Goal: Information Seeking & Learning: Learn about a topic

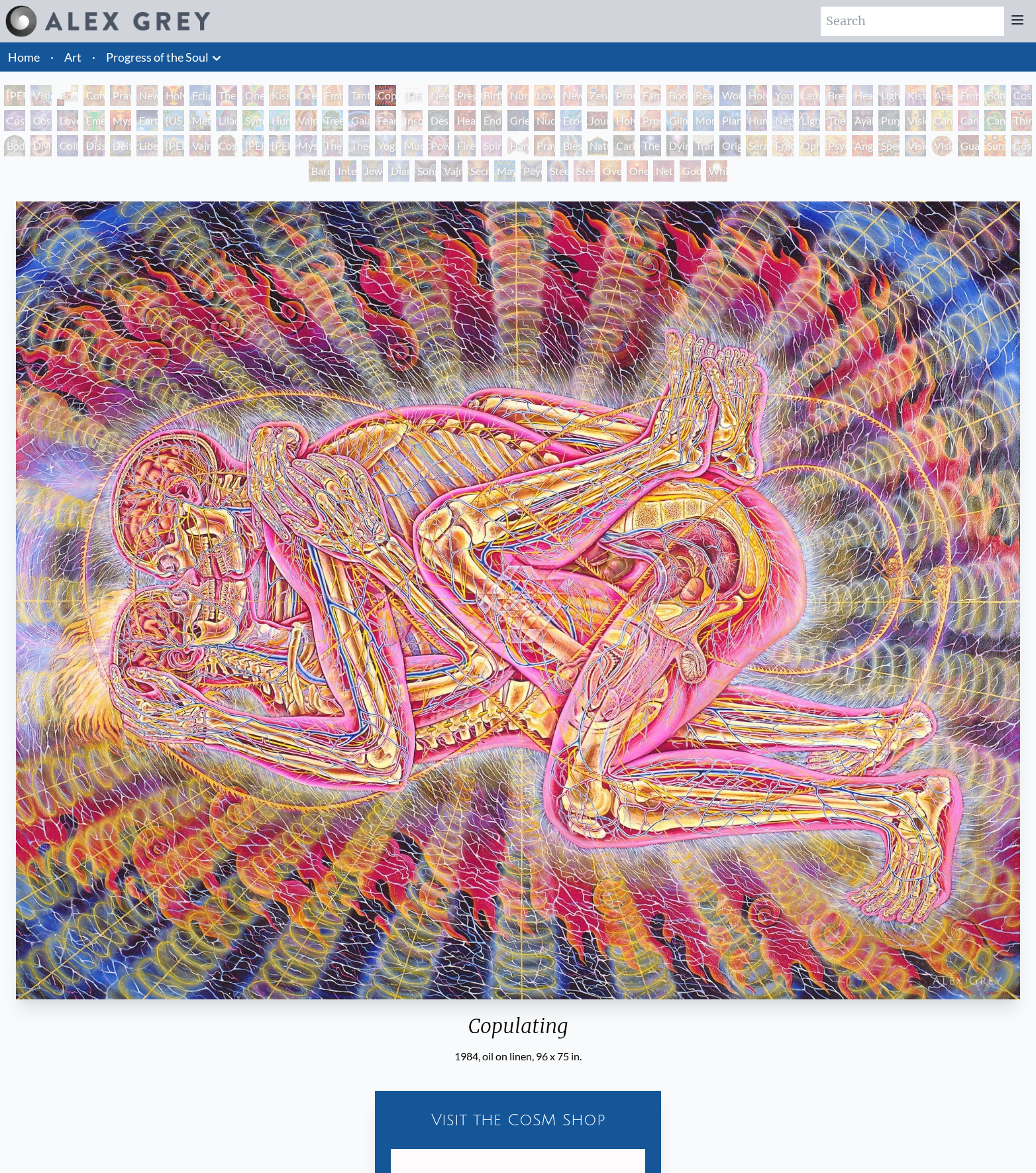
click at [715, 614] on img "15 / 133" at bounding box center [518, 601] width 1004 height 798
click at [709, 608] on img "15 / 133" at bounding box center [518, 601] width 1004 height 798
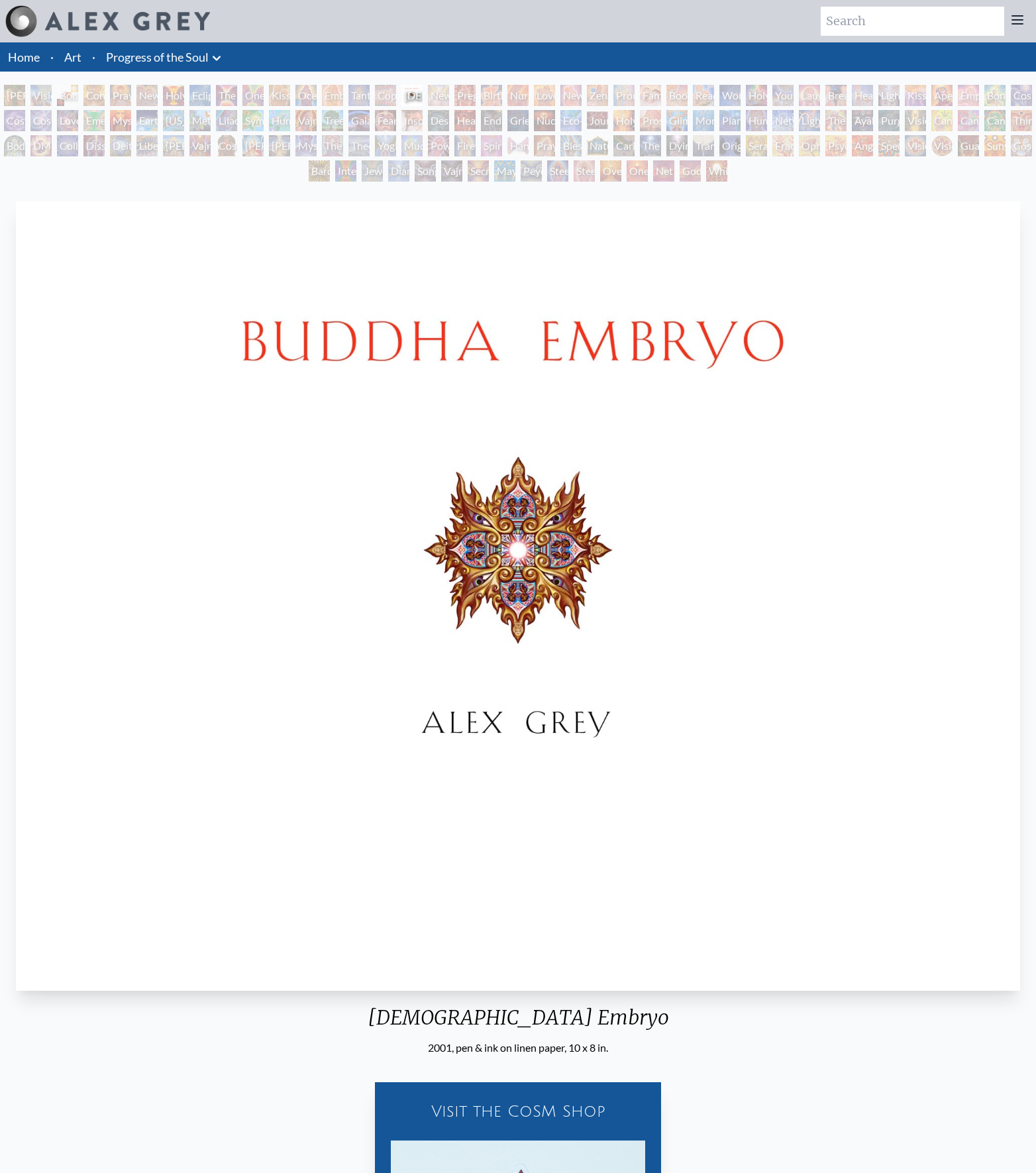
click at [370, 99] on div "Tantra" at bounding box center [359, 95] width 21 height 21
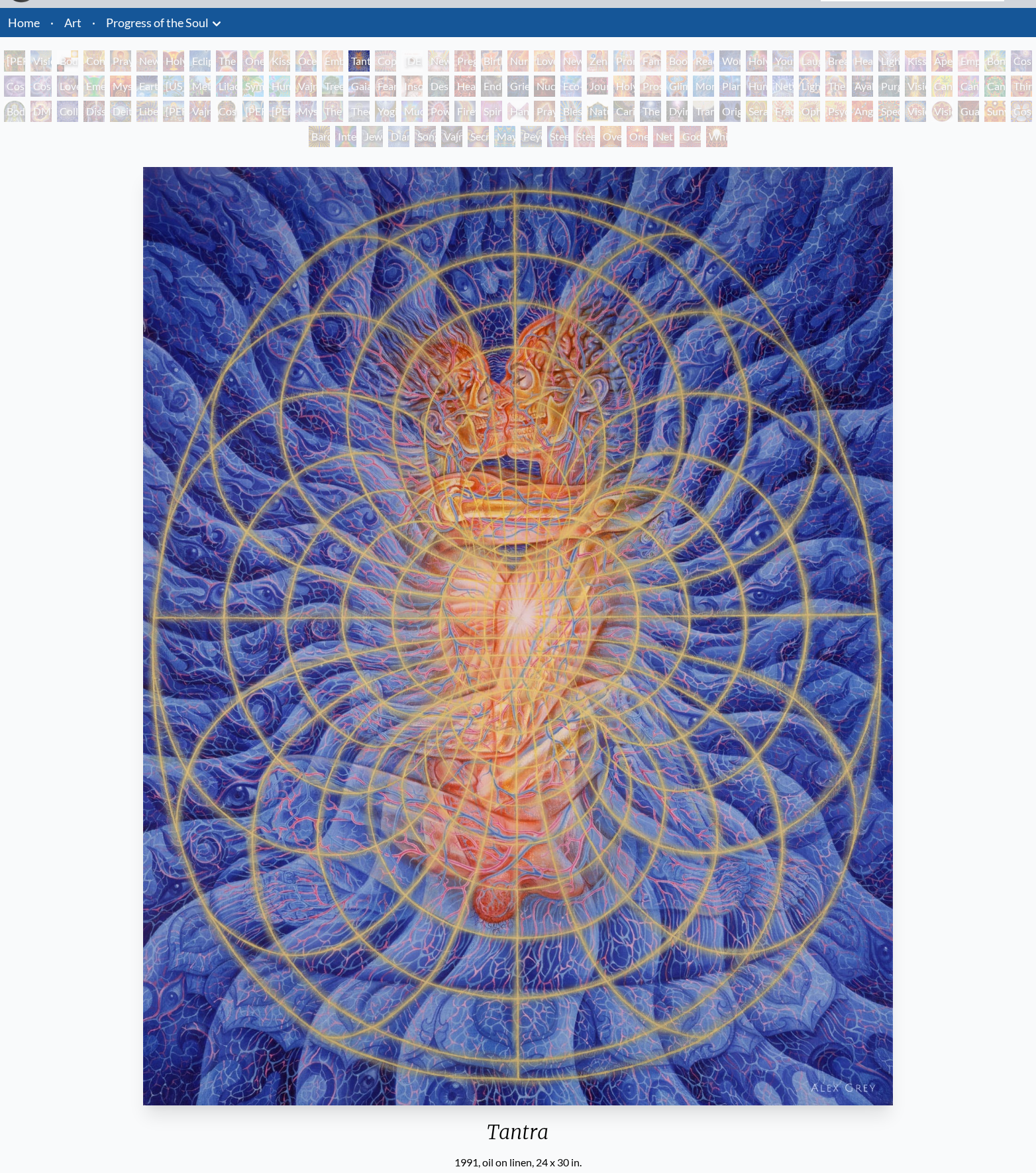
scroll to position [32, 0]
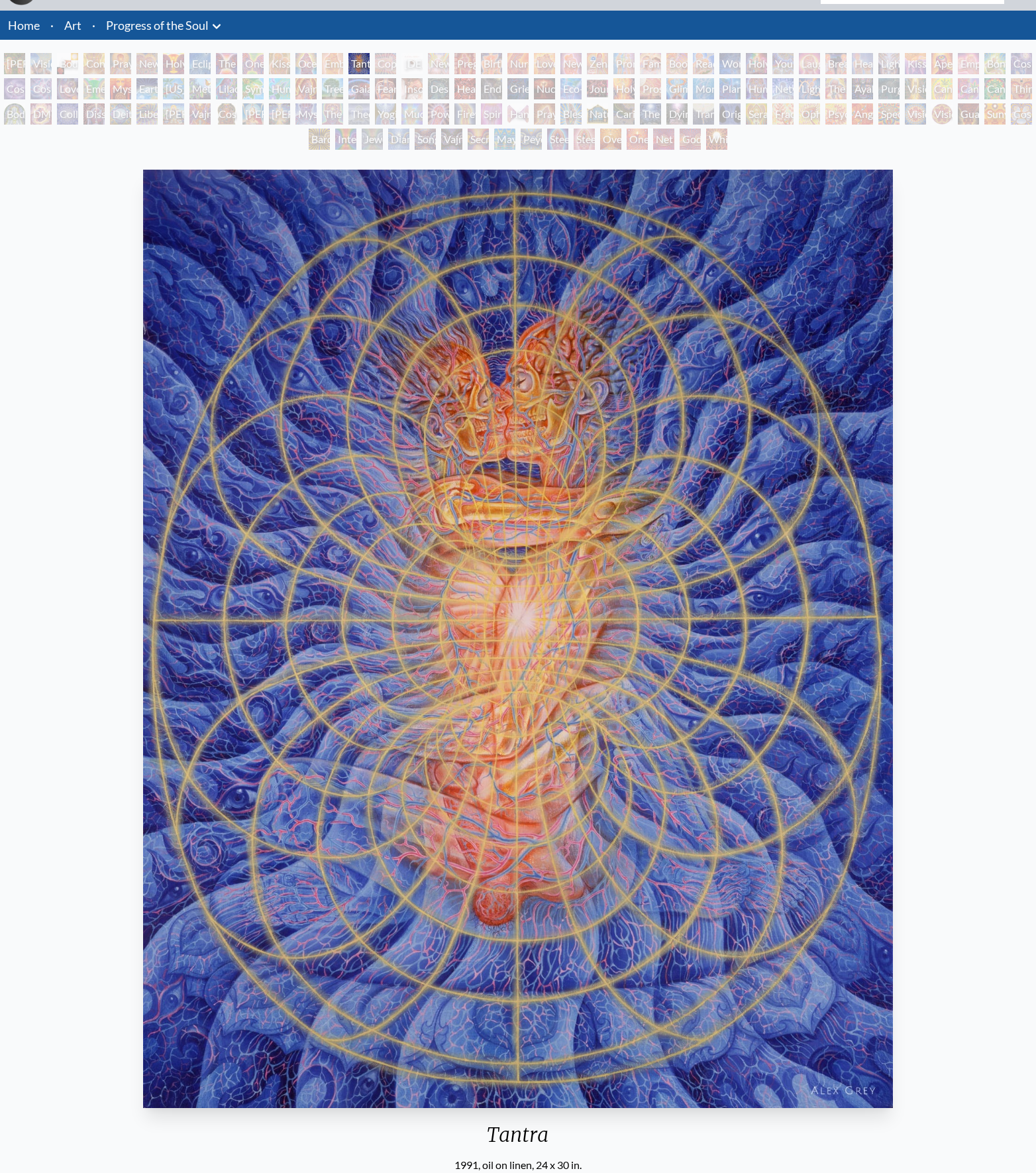
click at [343, 74] on div "Embracing" at bounding box center [332, 63] width 21 height 21
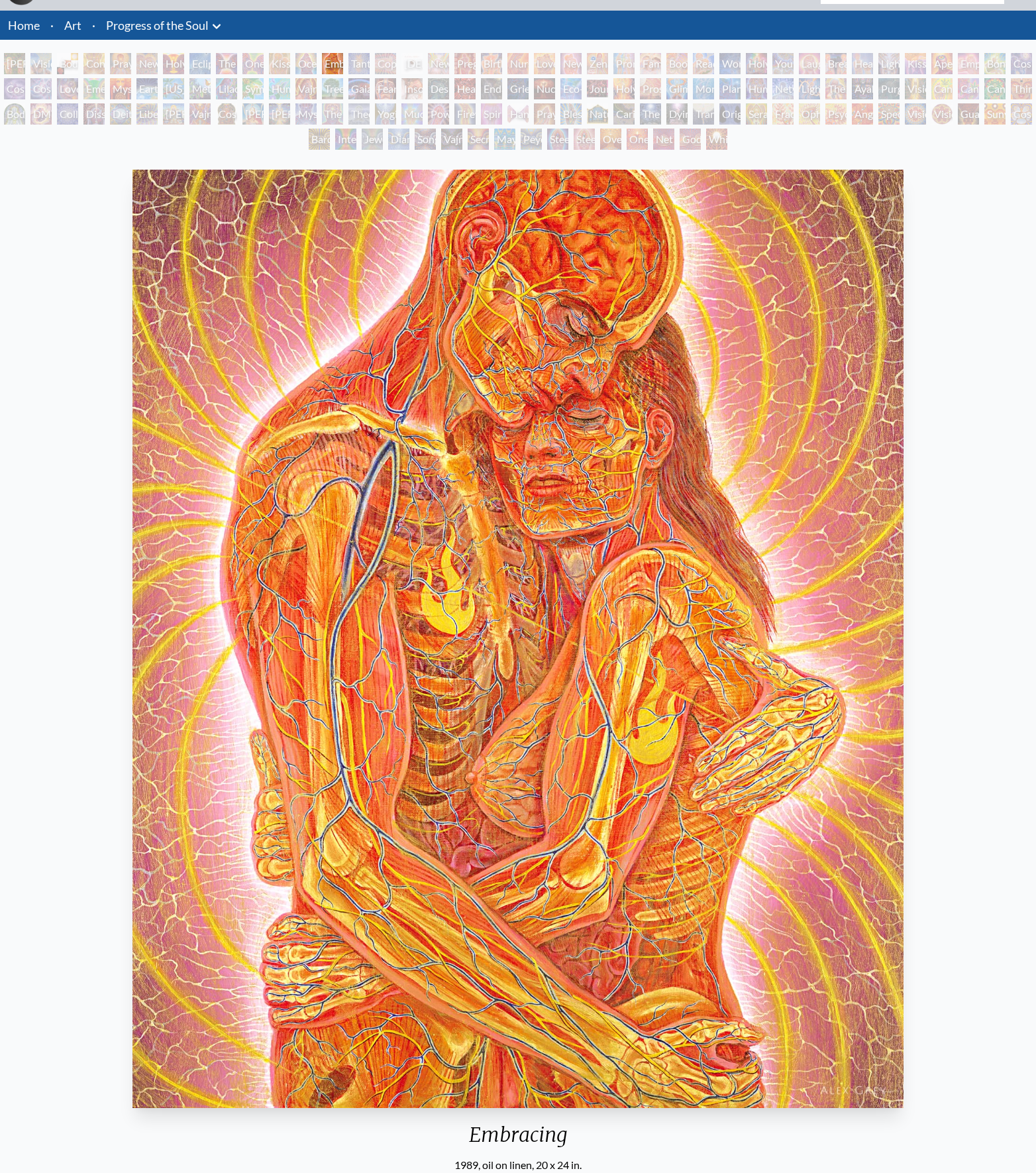
click at [396, 70] on div "Copulating" at bounding box center [385, 63] width 21 height 21
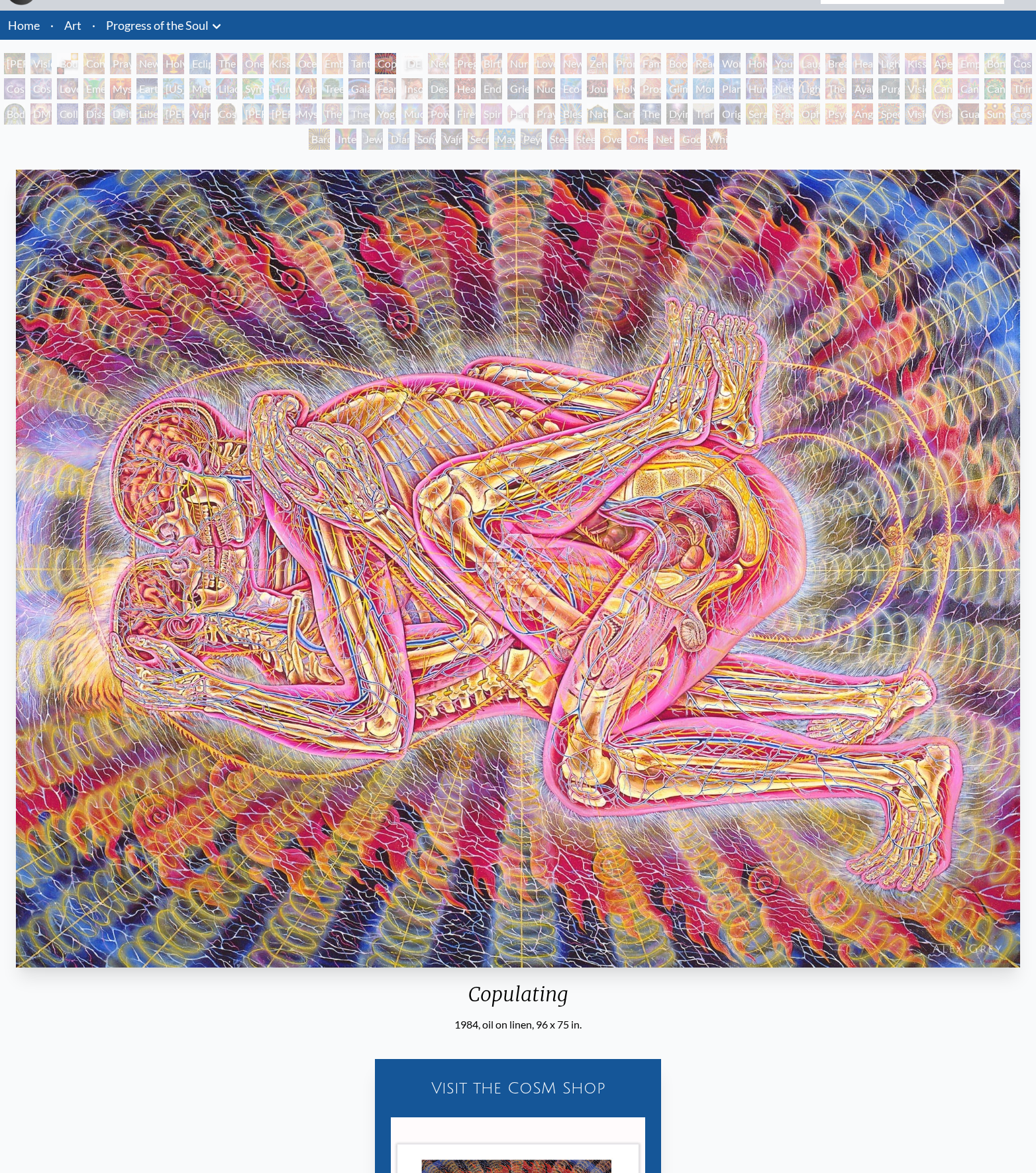
click at [370, 71] on div "Tantra" at bounding box center [359, 63] width 21 height 21
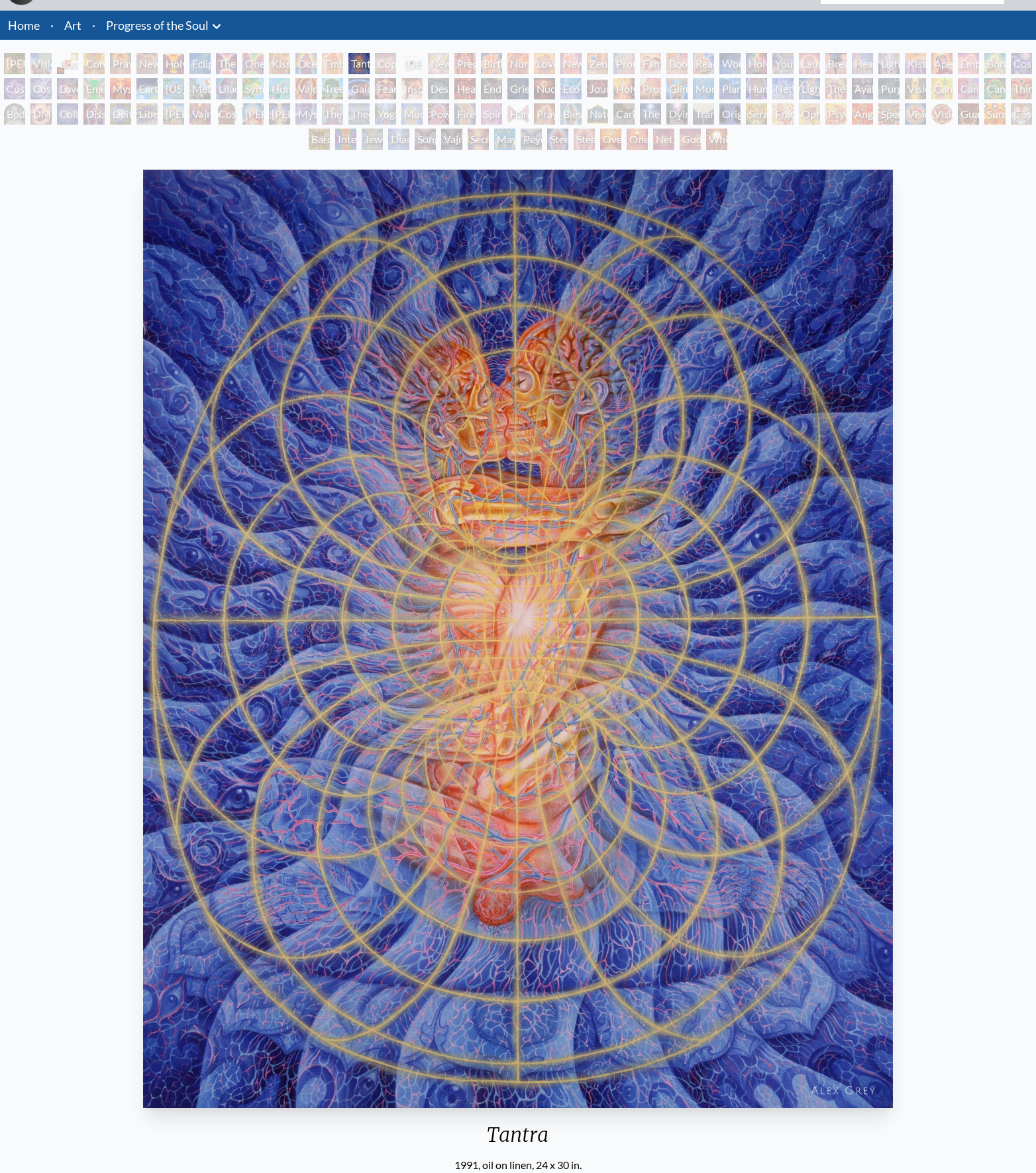
click at [343, 74] on div "Embracing" at bounding box center [332, 63] width 21 height 21
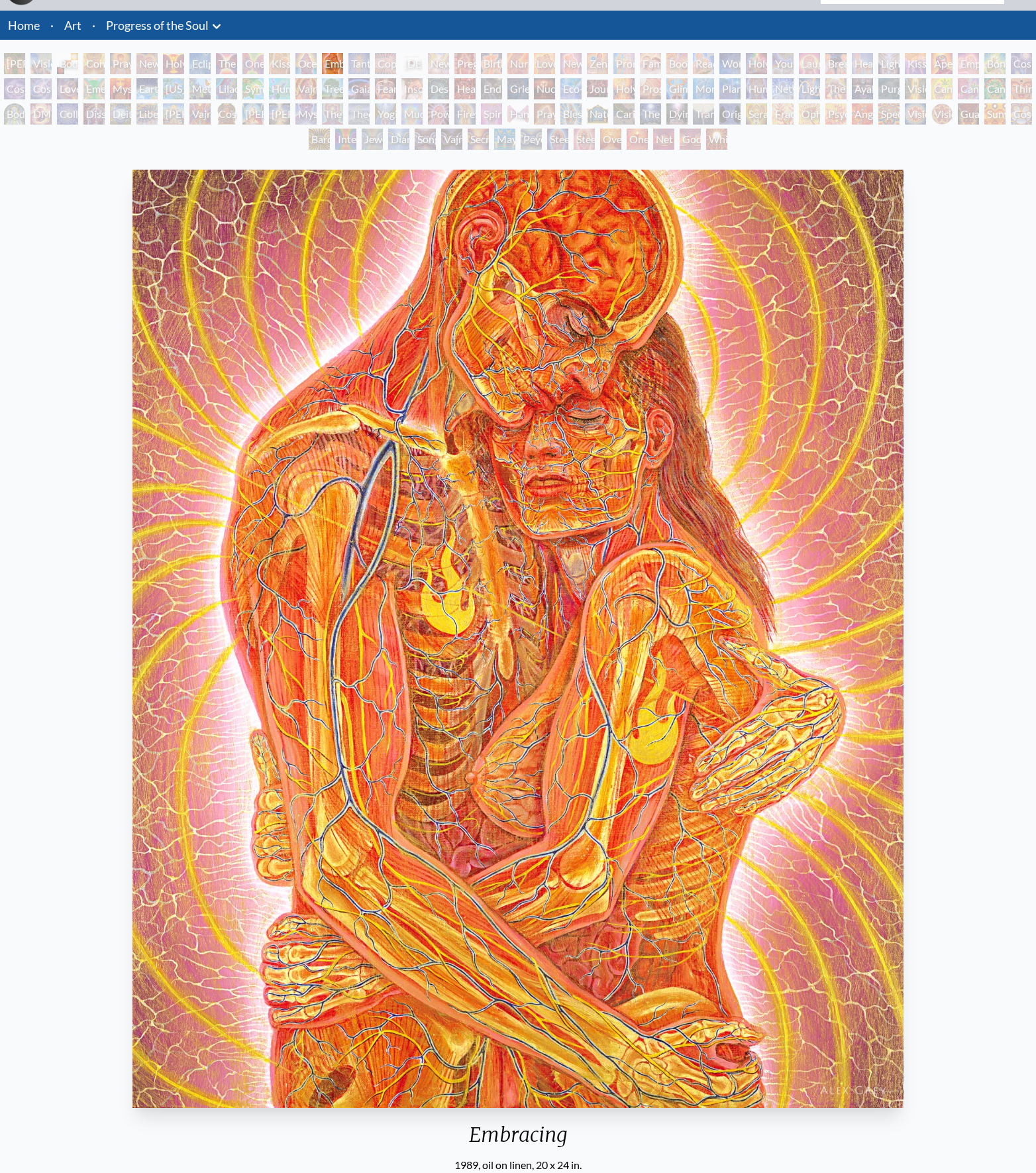
click at [317, 74] on div "Ocean of Love Bliss" at bounding box center [306, 63] width 21 height 21
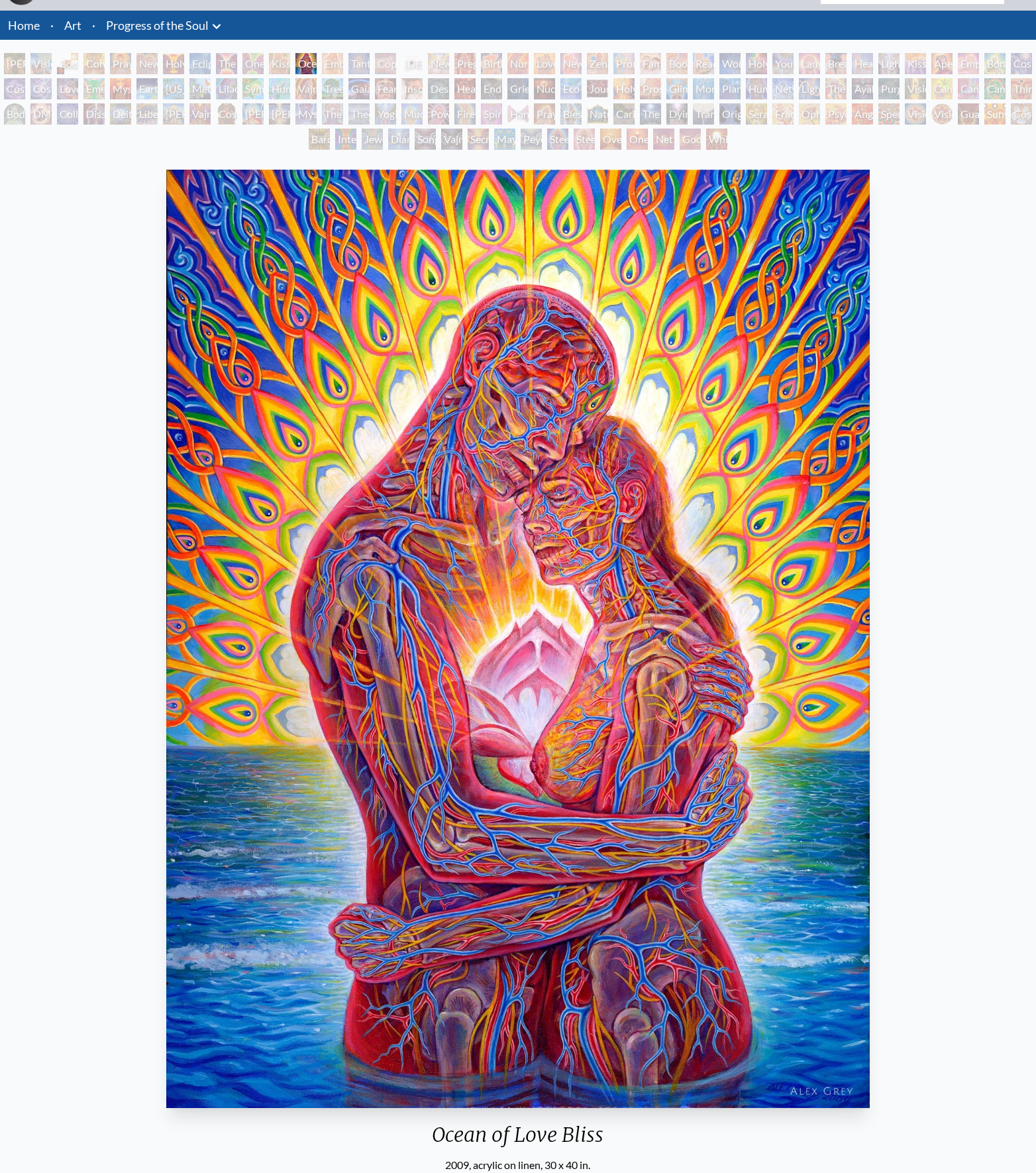
click at [290, 74] on div "Kissing" at bounding box center [279, 63] width 21 height 21
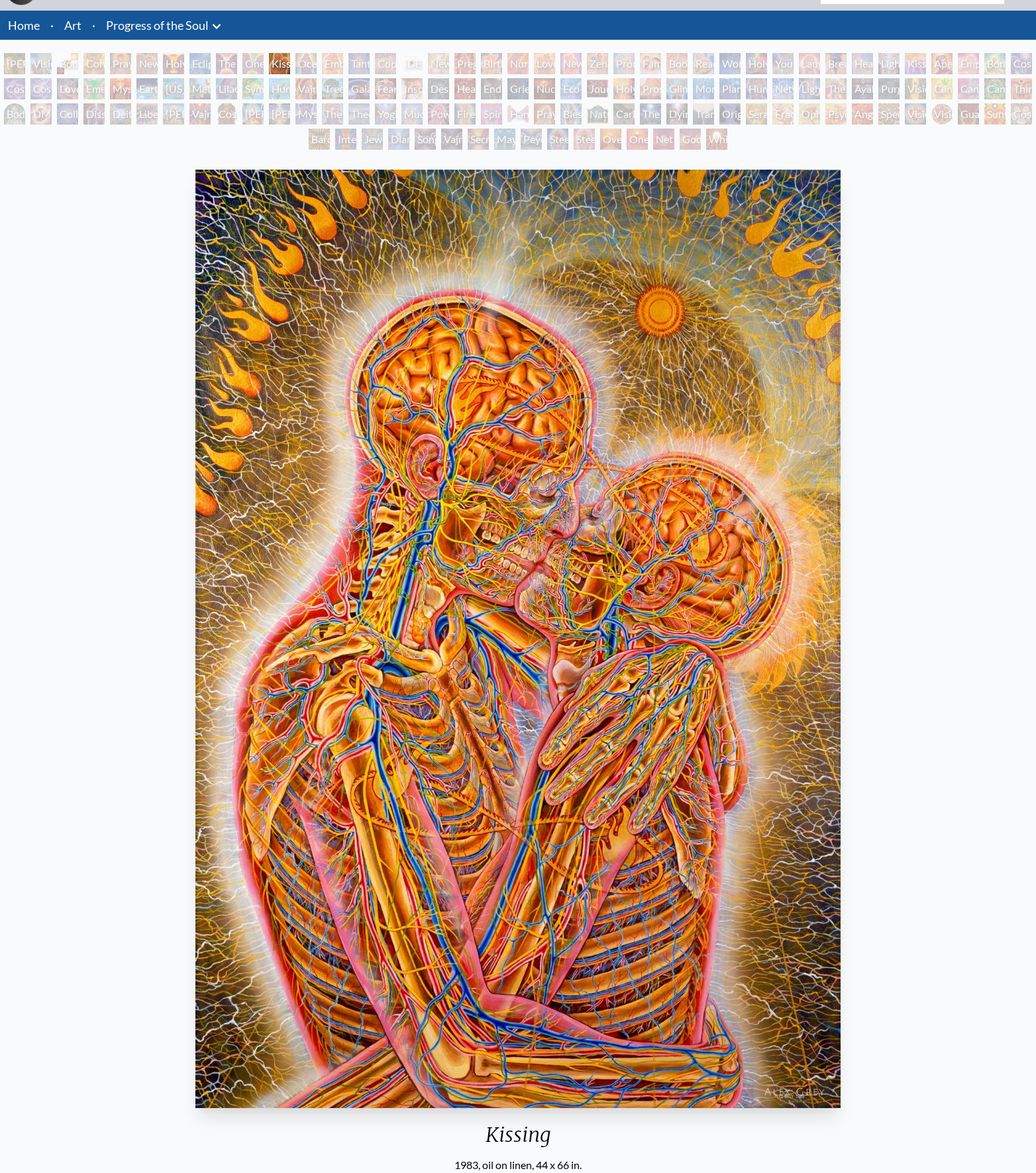
click at [263, 74] on div "One Taste" at bounding box center [253, 63] width 21 height 21
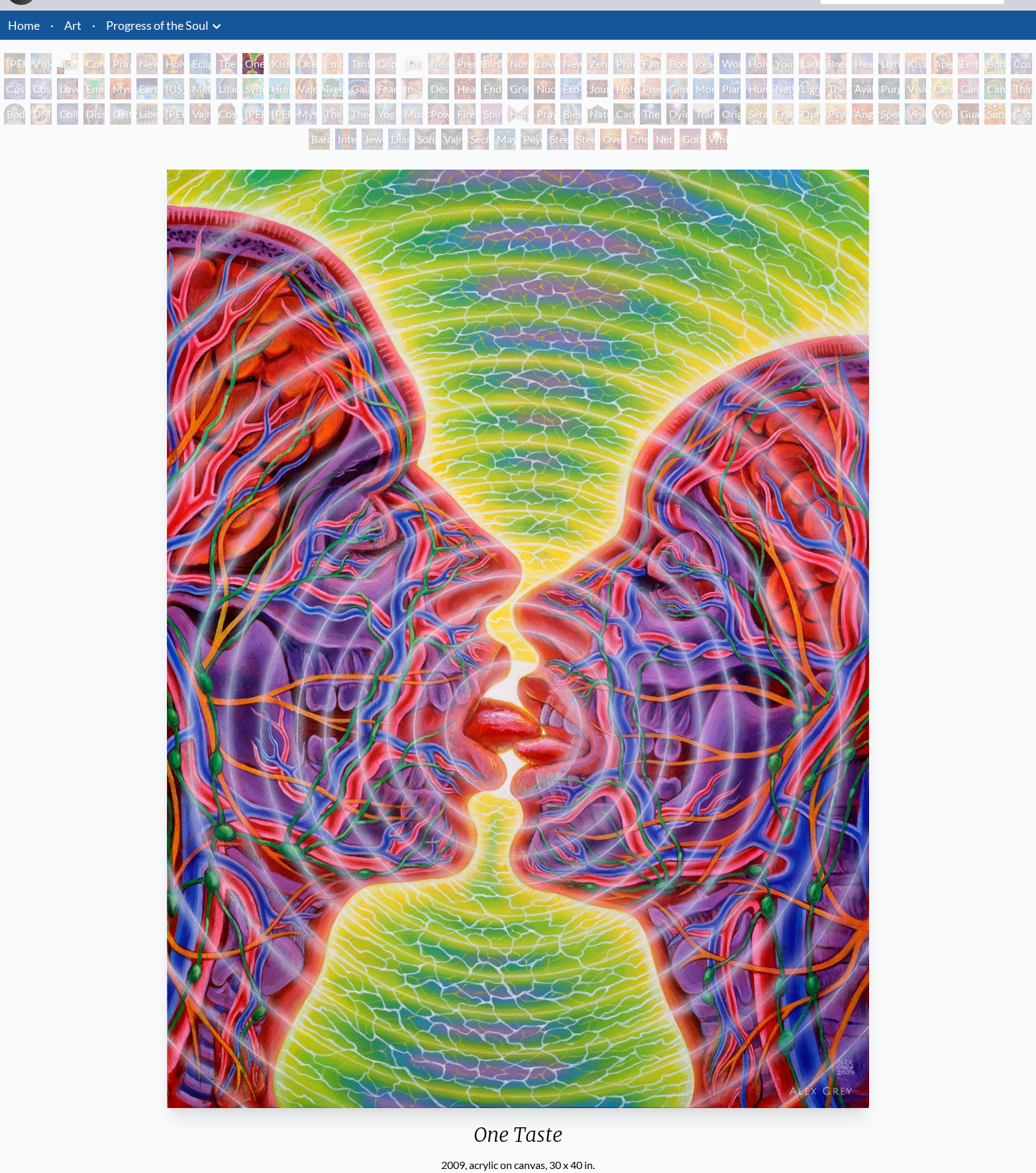
click at [237, 74] on div "The Kiss" at bounding box center [226, 63] width 21 height 21
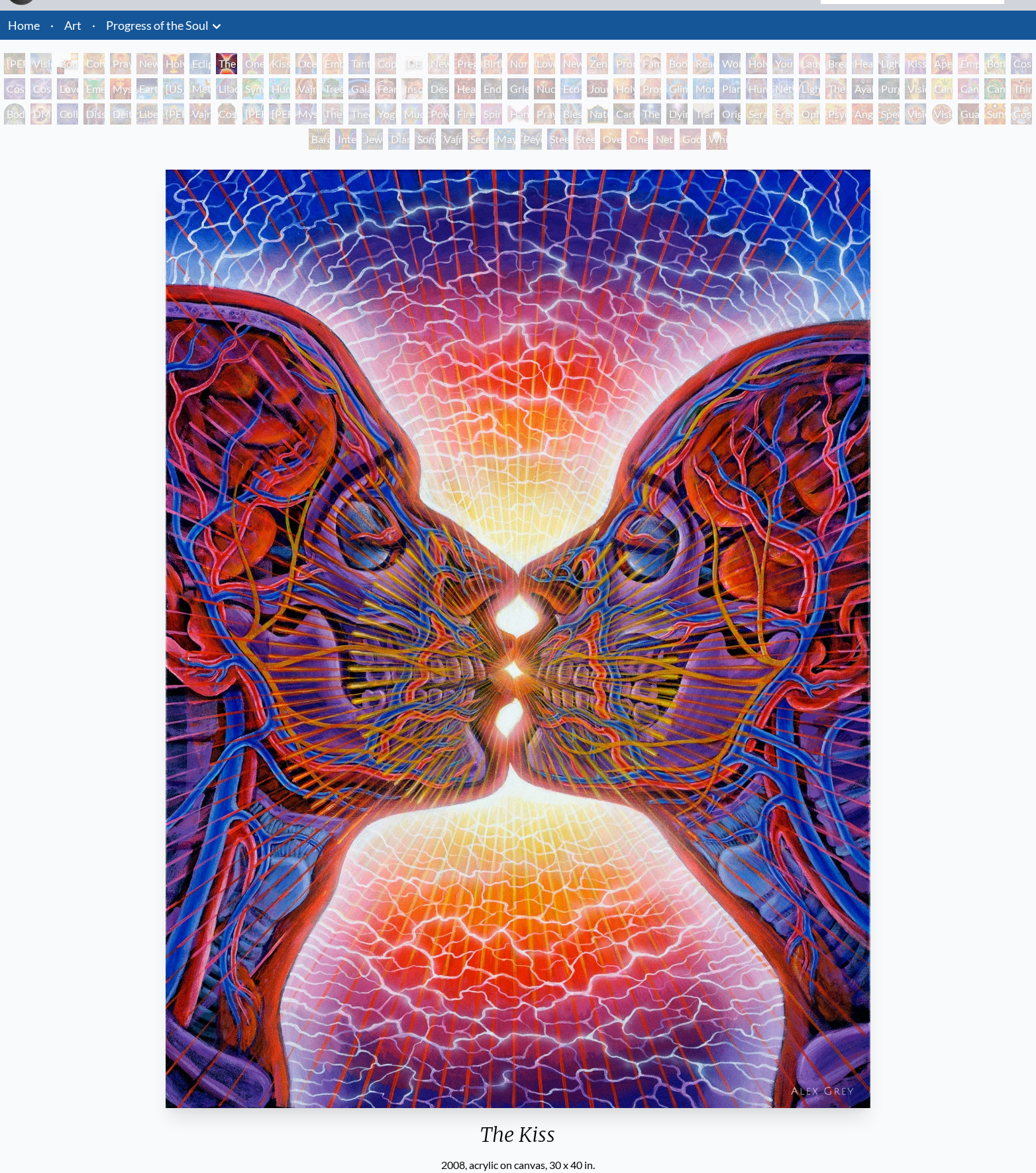
click at [210, 74] on div "Eclipse" at bounding box center [199, 63] width 21 height 21
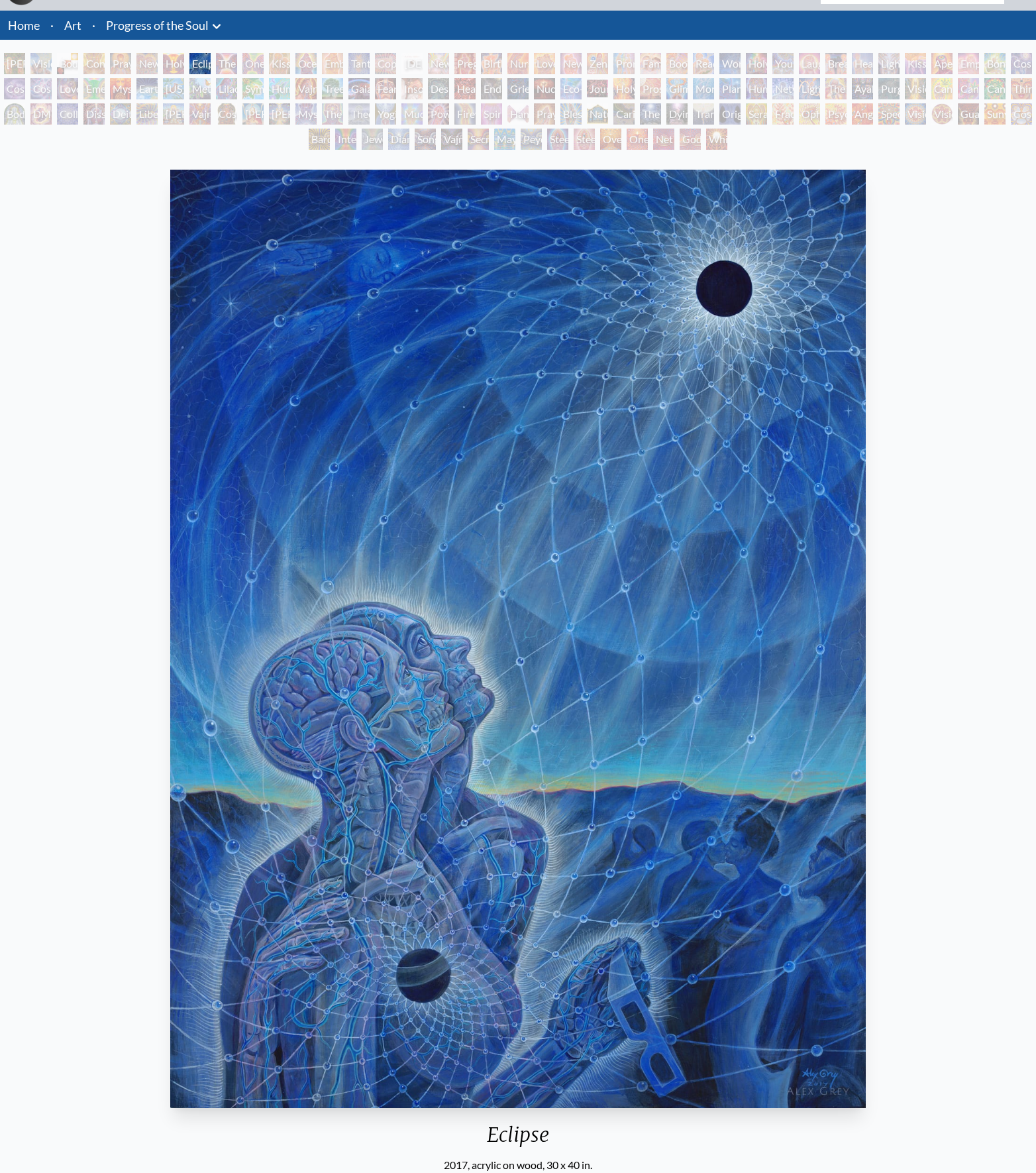
click at [185, 74] on div "Holy Grail" at bounding box center [173, 63] width 21 height 21
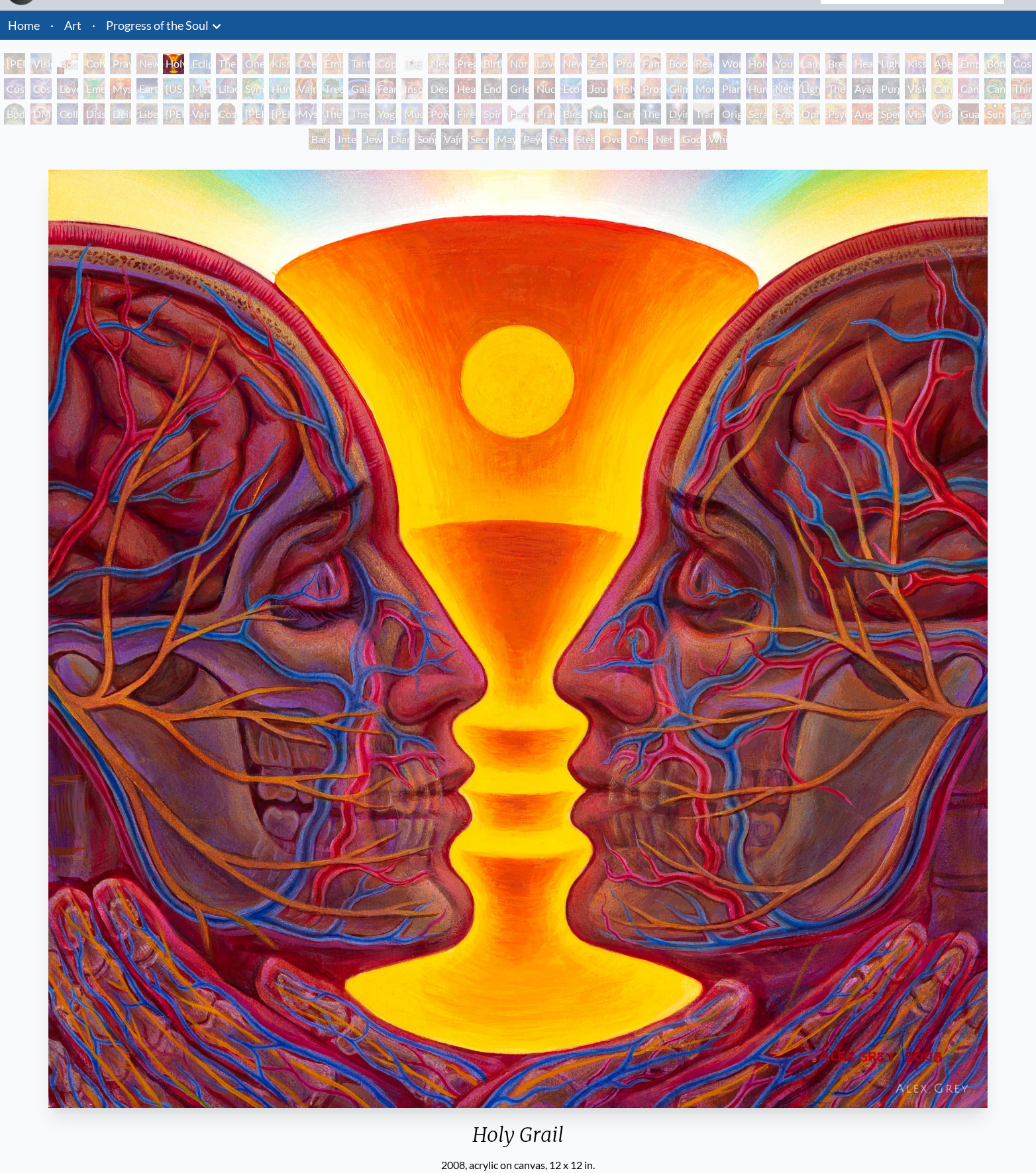
click at [396, 74] on div "Copulating" at bounding box center [385, 63] width 21 height 21
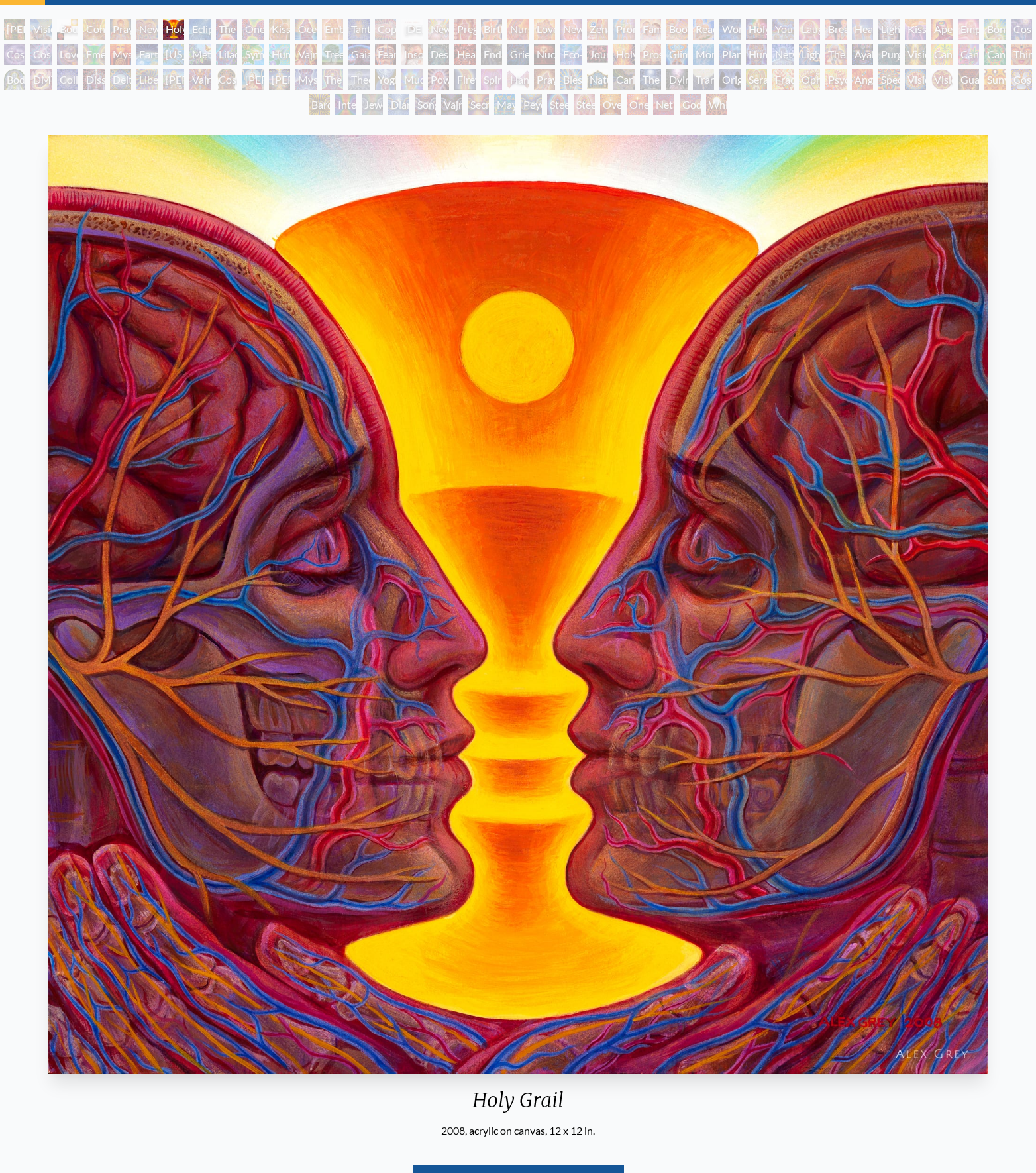
scroll to position [63, 0]
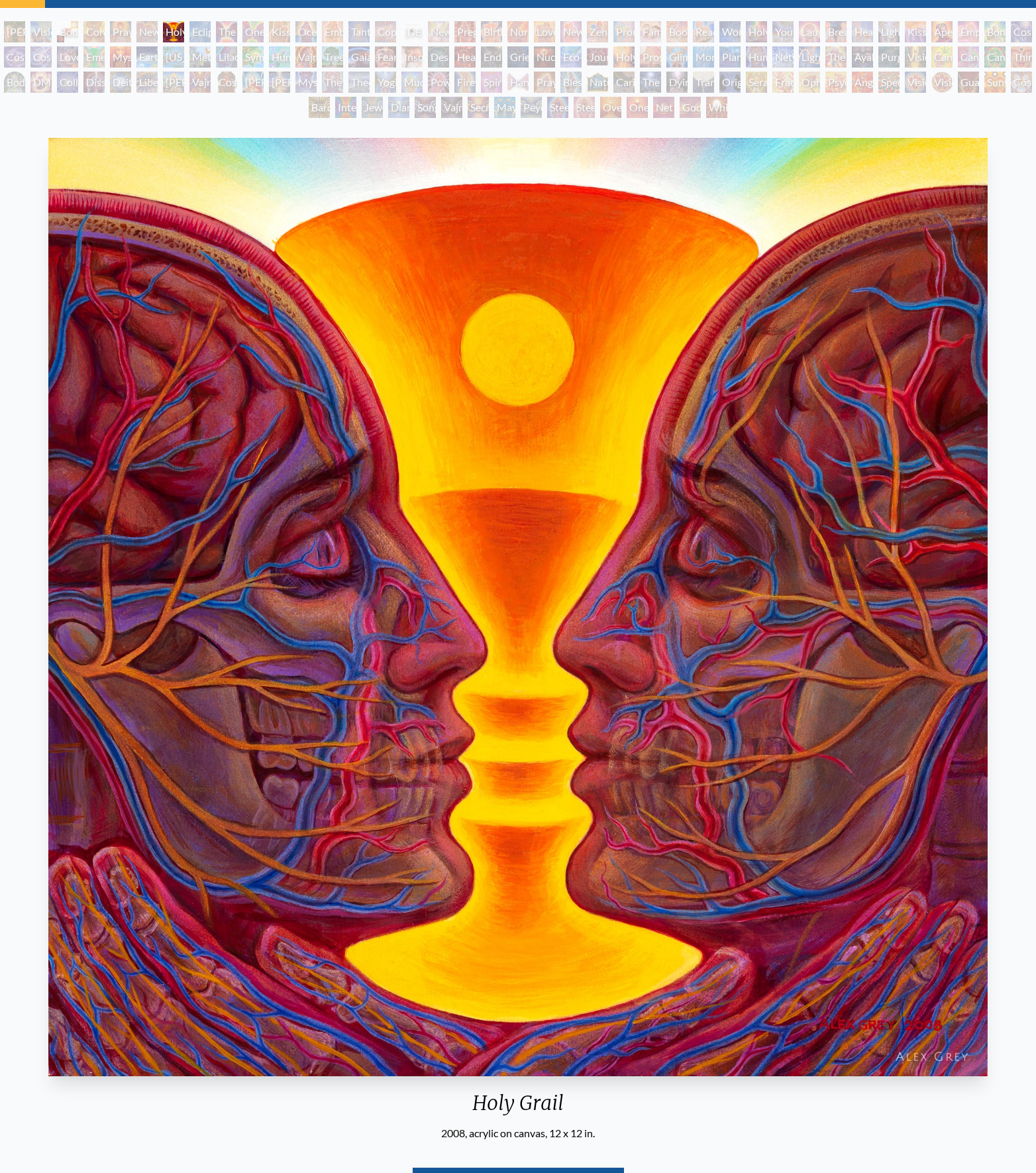
scroll to position [32, 0]
